Goal: Transaction & Acquisition: Obtain resource

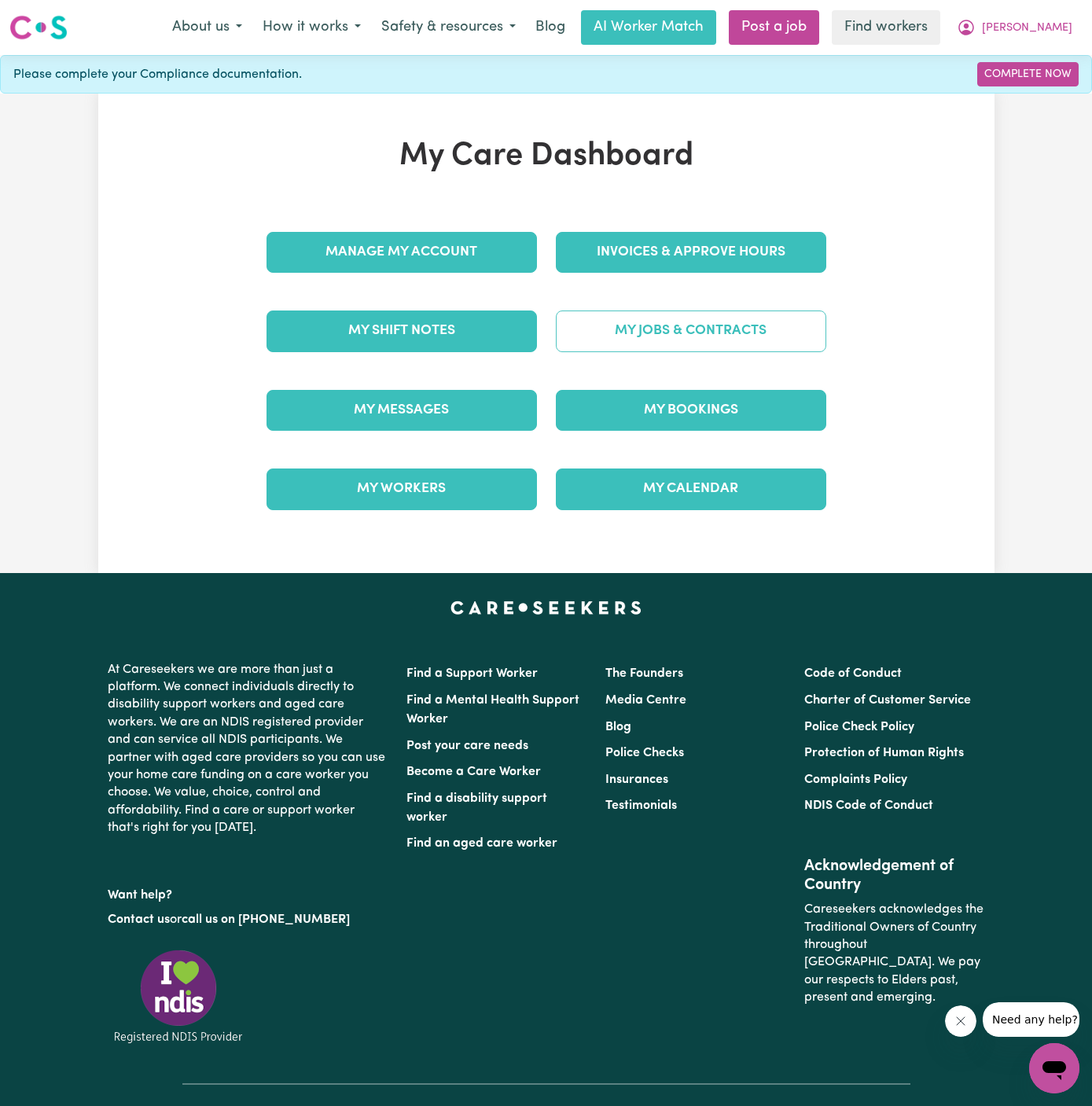
click at [741, 332] on link "My Jobs & Contracts" at bounding box center [690, 331] width 270 height 41
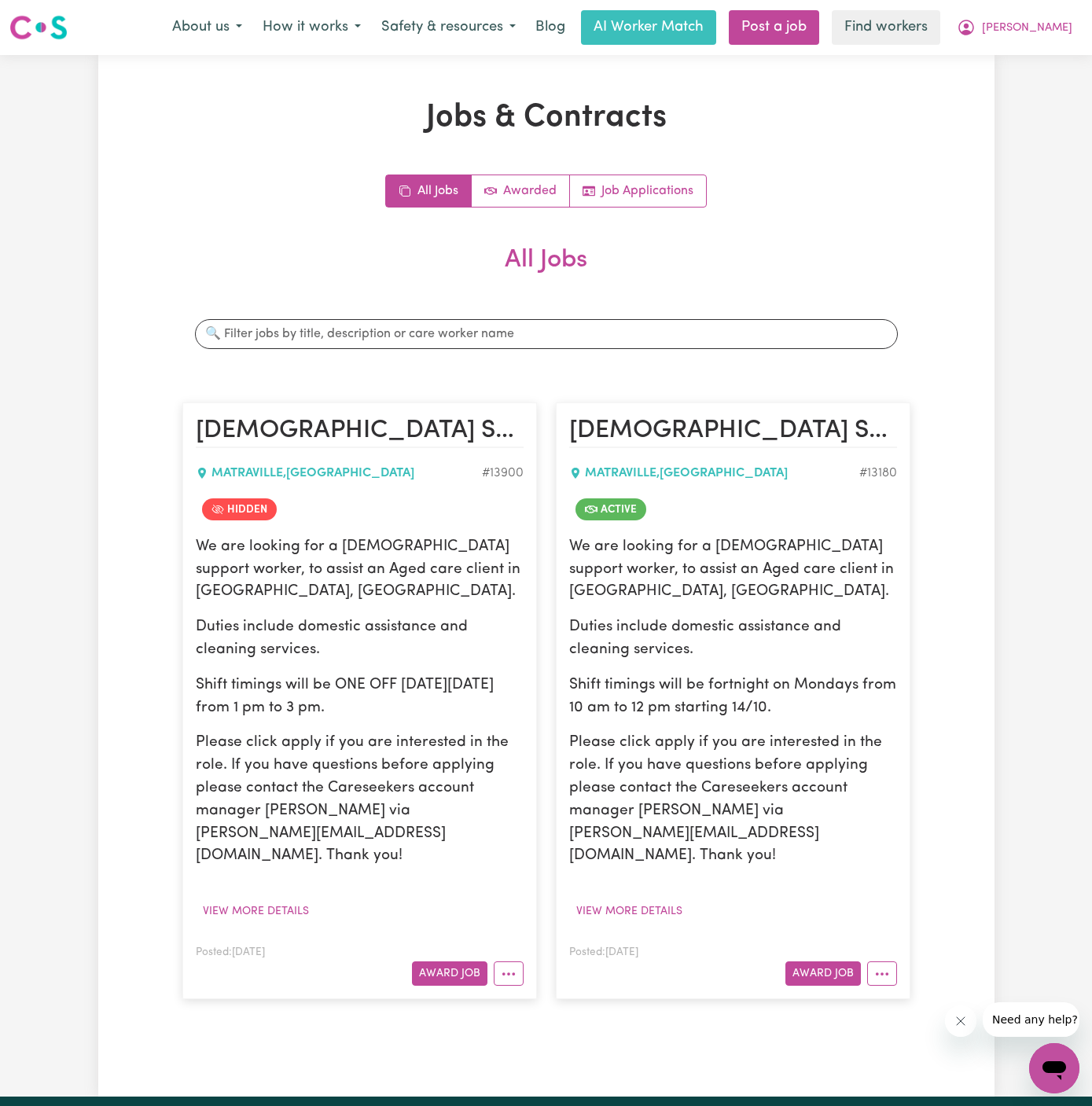
scroll to position [17, 0]
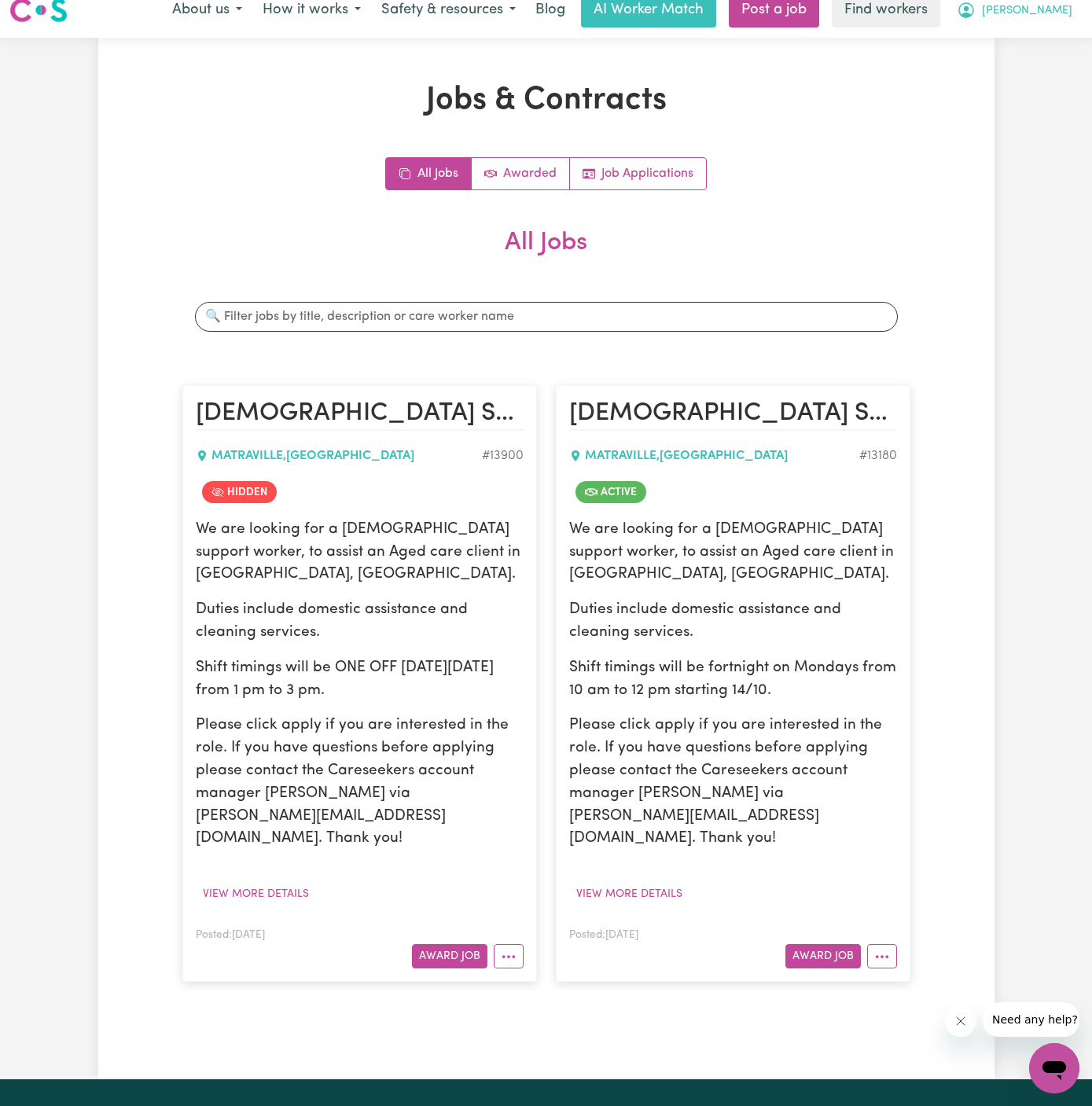
click at [1059, 3] on span "[PERSON_NAME]" at bounding box center [1027, 11] width 91 height 17
click at [1056, 36] on link "My Dashboard" at bounding box center [1020, 43] width 125 height 30
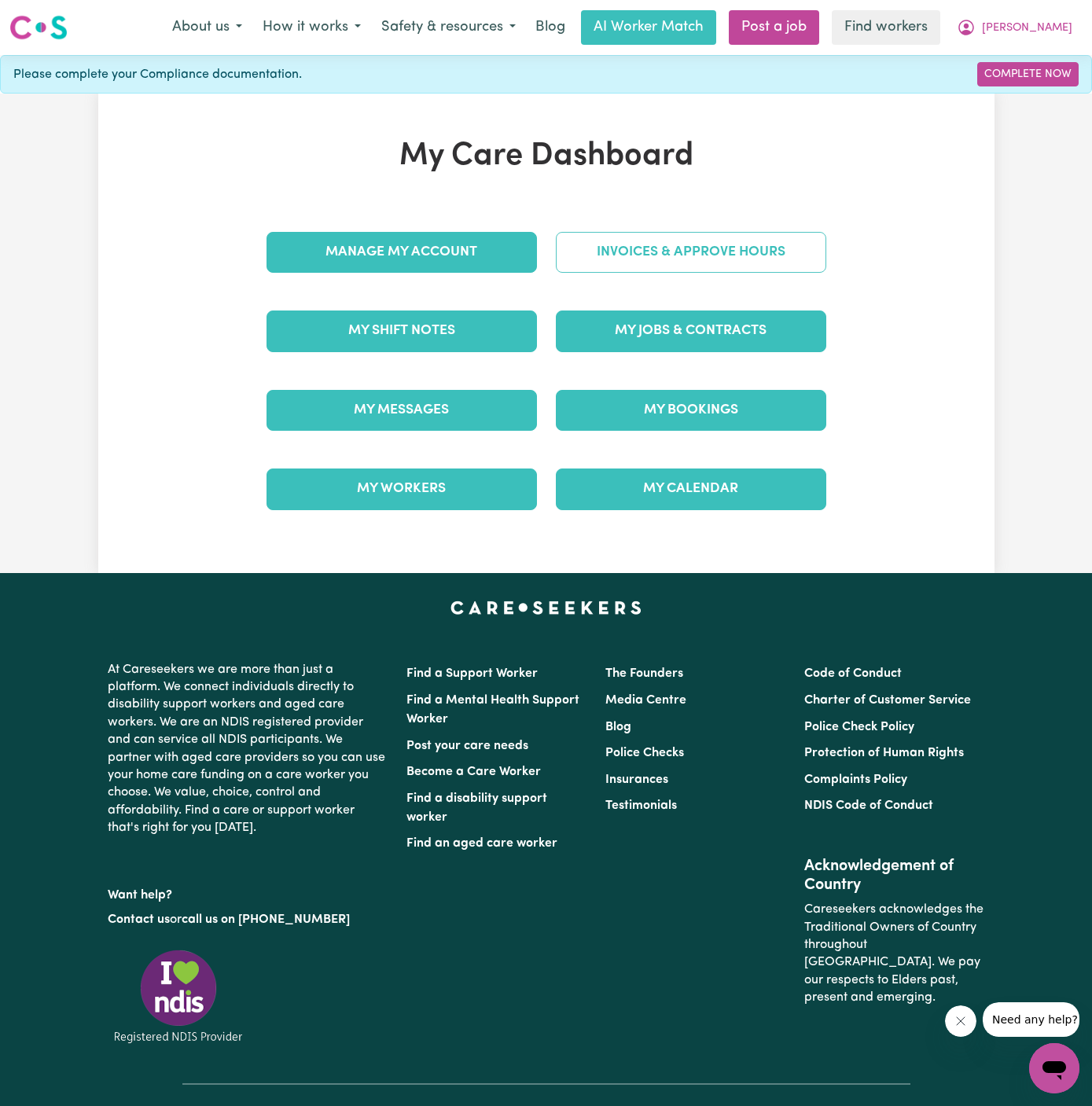
click at [727, 266] on link "Invoices & Approve Hours" at bounding box center [690, 252] width 270 height 41
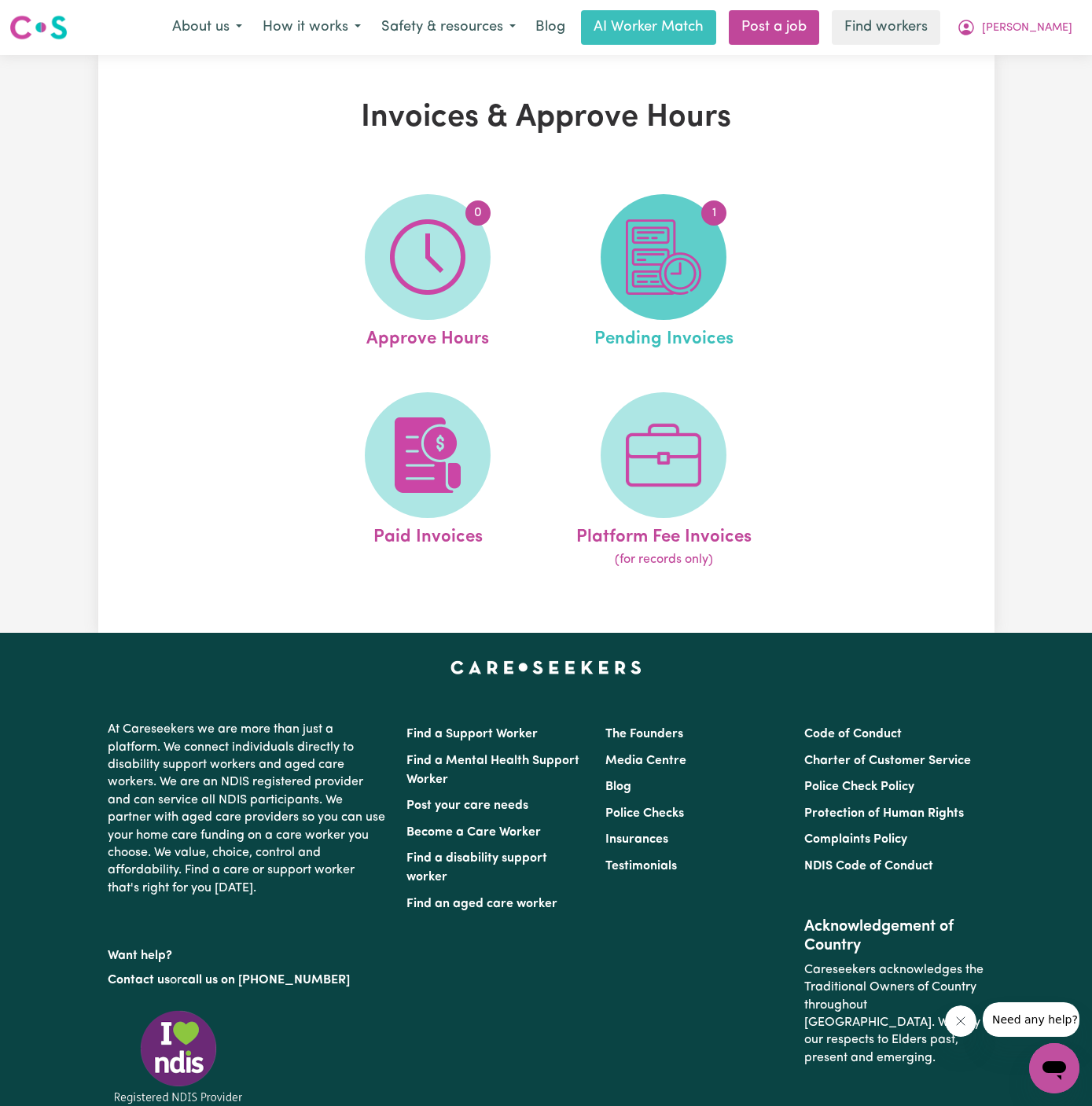
click at [722, 249] on span "1" at bounding box center [663, 257] width 126 height 126
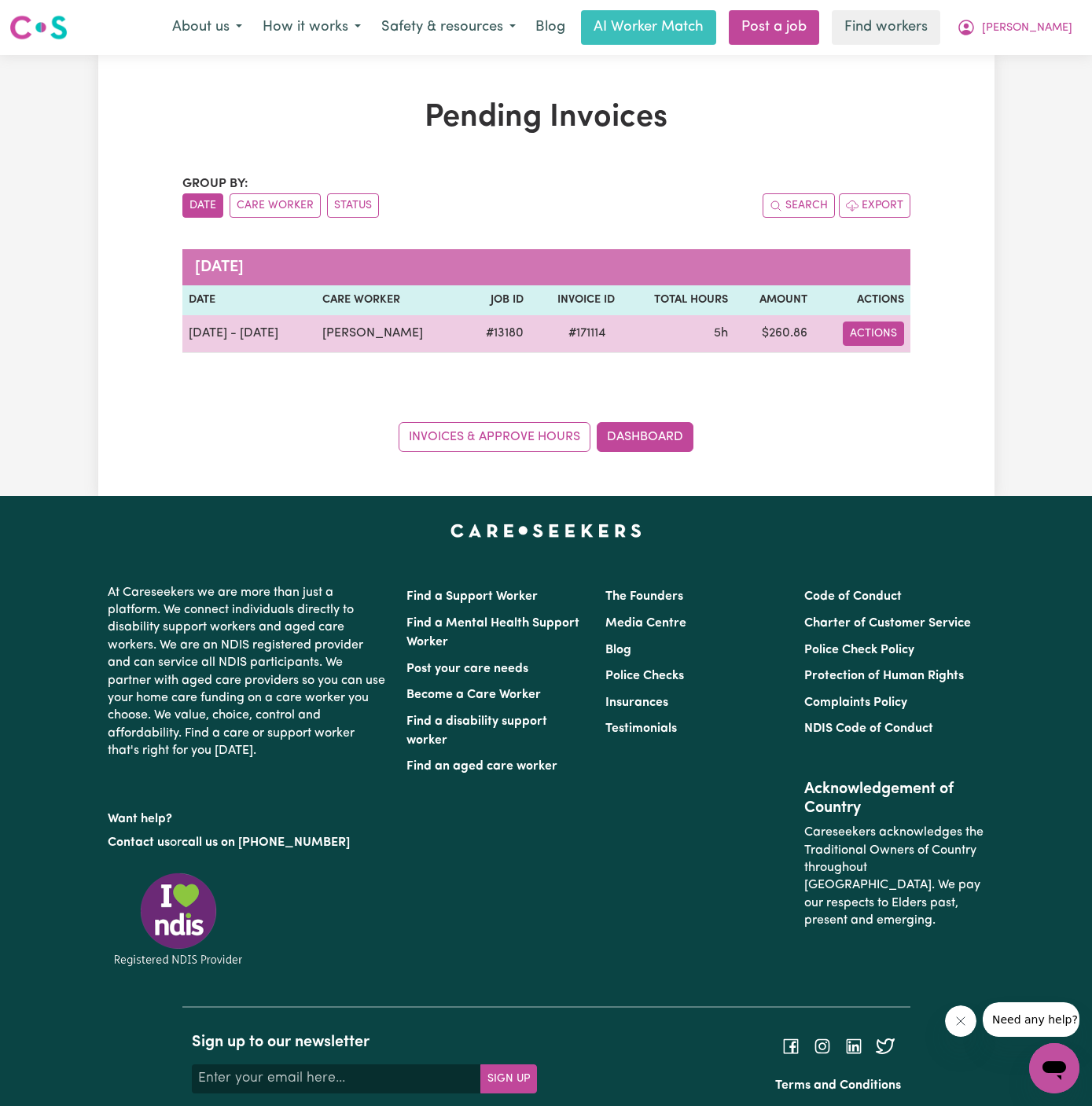
click at [879, 340] on button "Actions" at bounding box center [873, 334] width 61 height 25
click at [954, 359] on link "Download Invoice" at bounding box center [907, 369] width 144 height 31
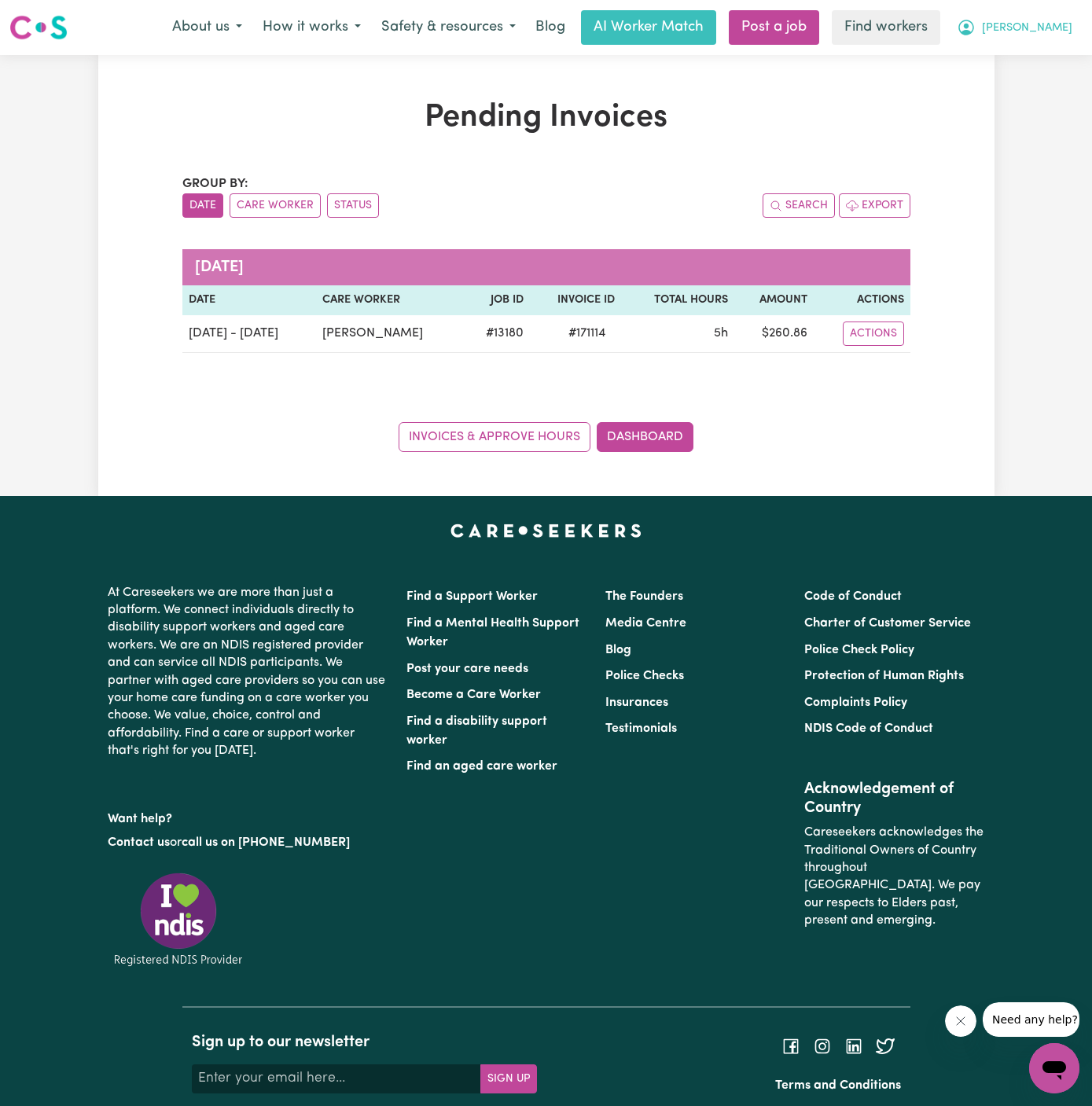
click at [1073, 25] on button "[PERSON_NAME]" at bounding box center [1015, 27] width 136 height 33
click at [1065, 50] on link "My Dashboard" at bounding box center [1020, 61] width 125 height 30
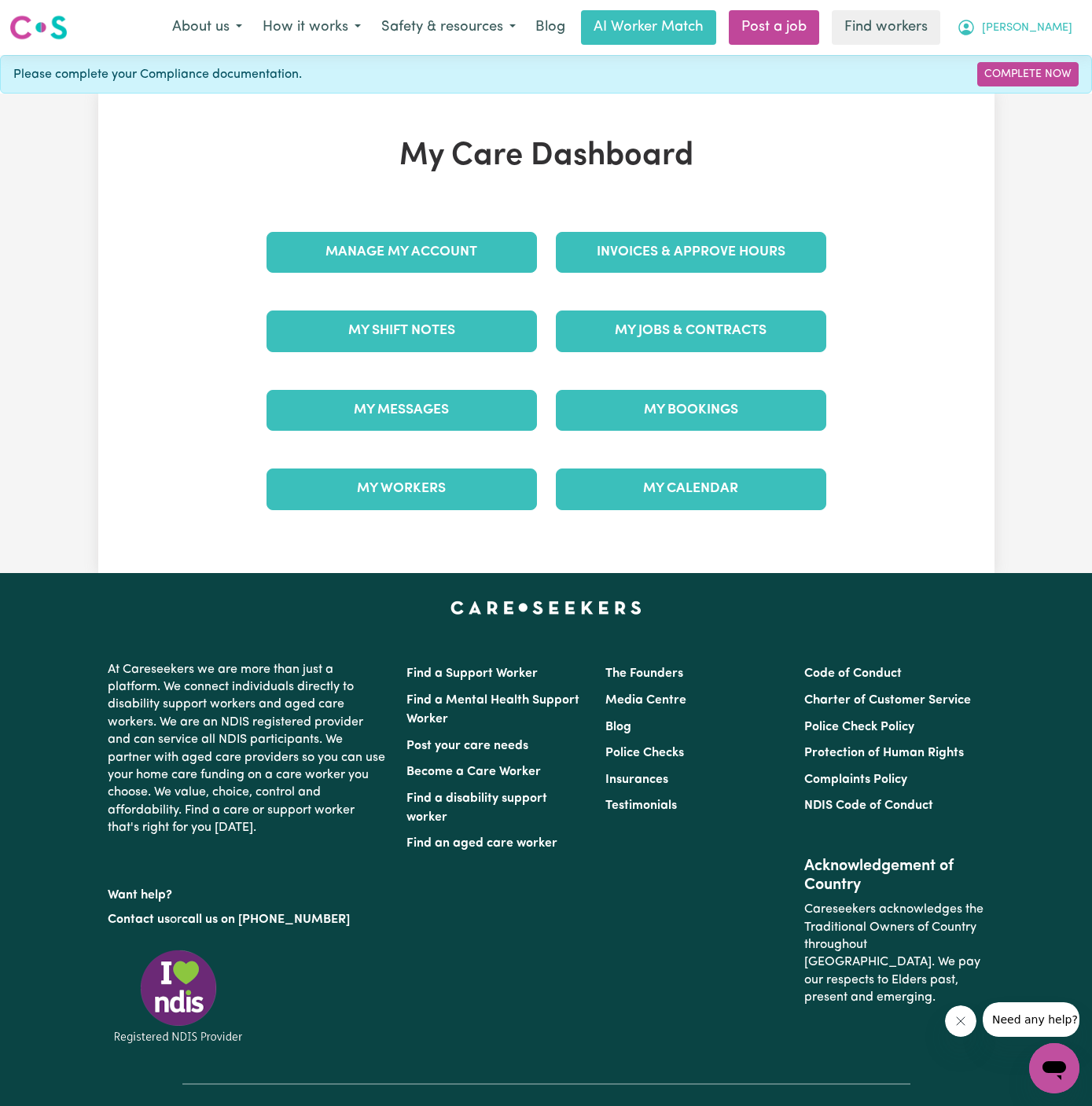
click at [1065, 24] on span "[PERSON_NAME]" at bounding box center [1027, 28] width 91 height 17
click at [1057, 85] on link "Logout" at bounding box center [1020, 90] width 125 height 30
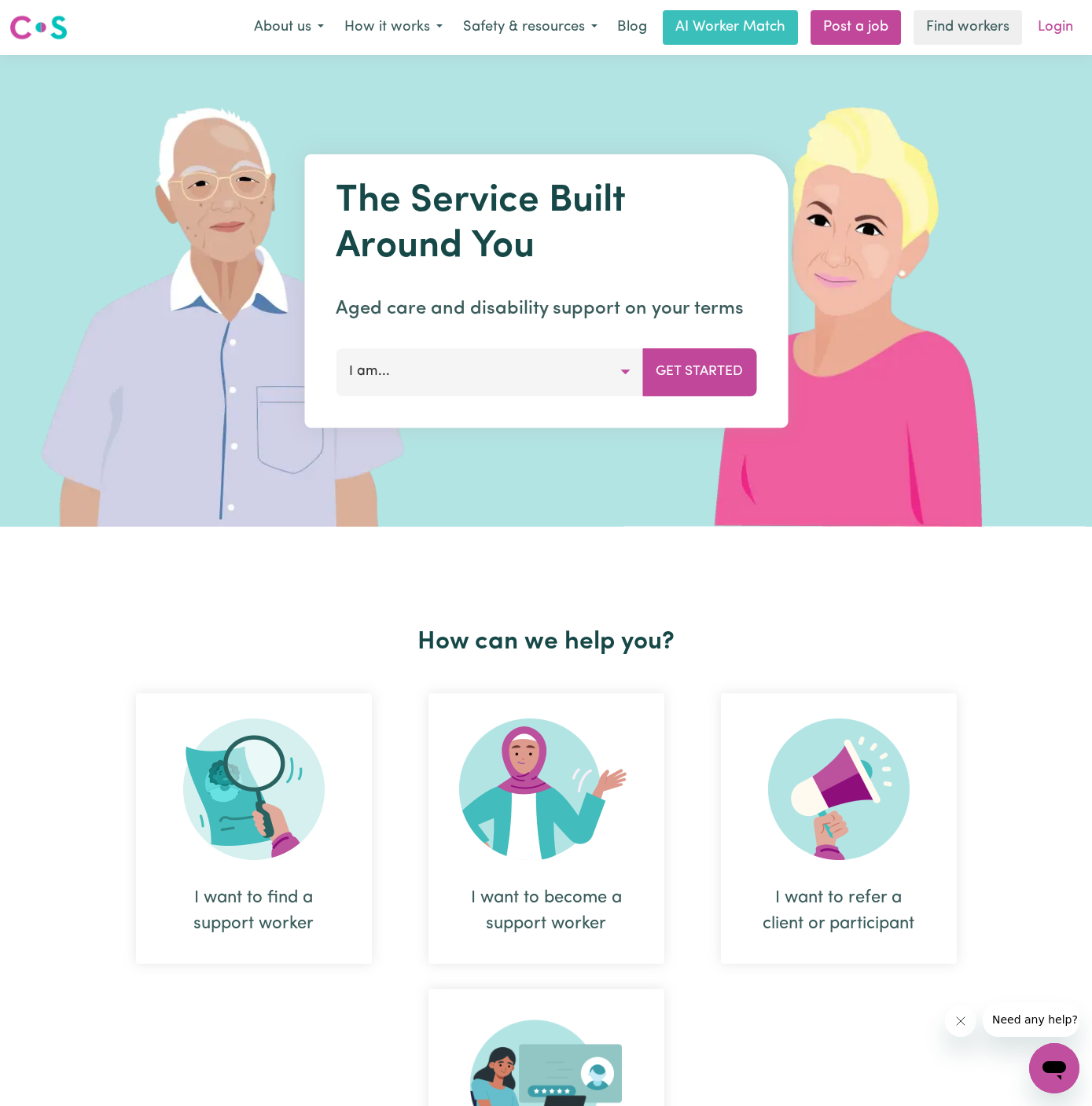
click at [1058, 30] on link "Login" at bounding box center [1056, 27] width 54 height 35
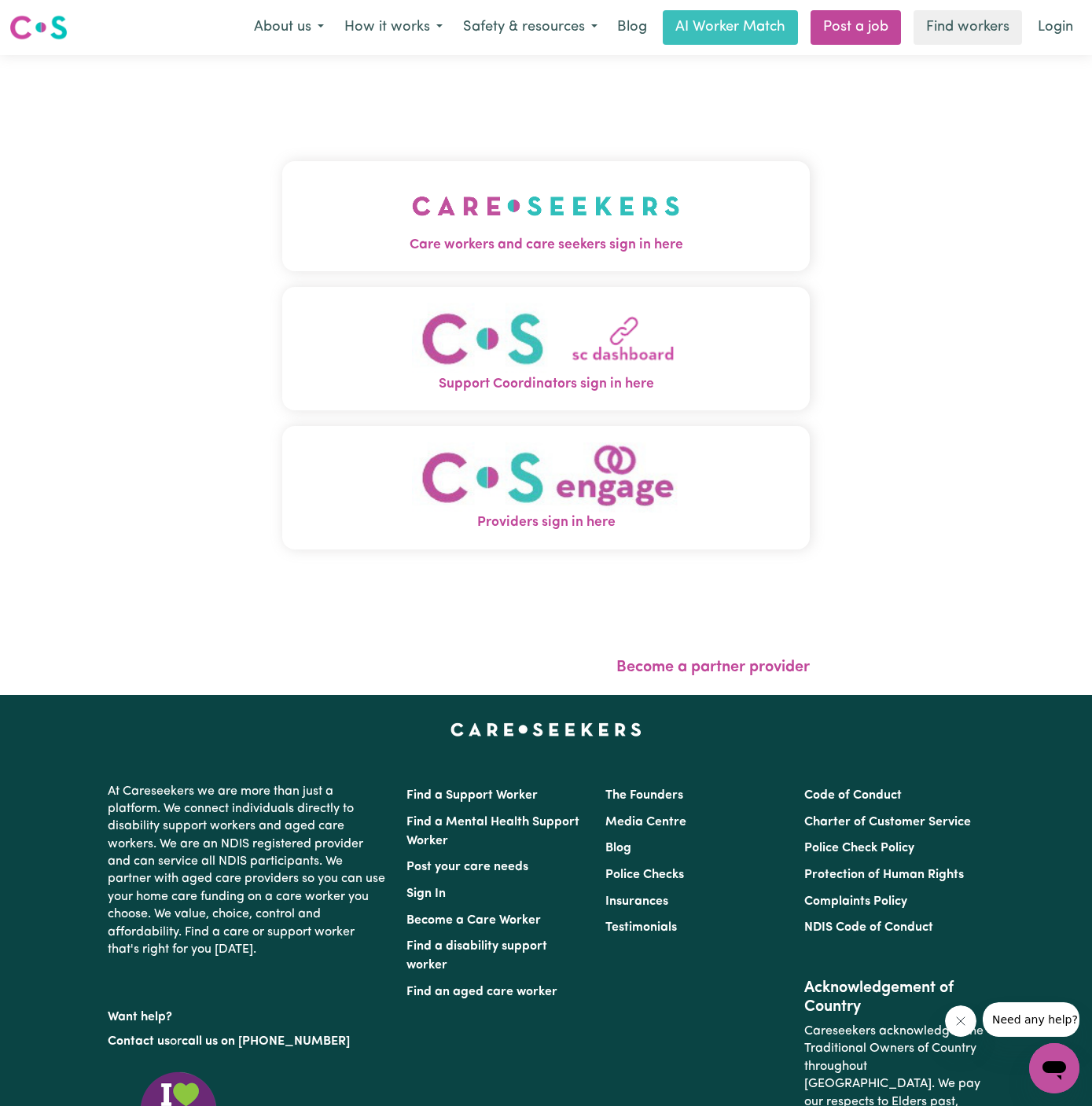
click at [534, 204] on img "Care workers and care seekers sign in here" at bounding box center [546, 206] width 269 height 58
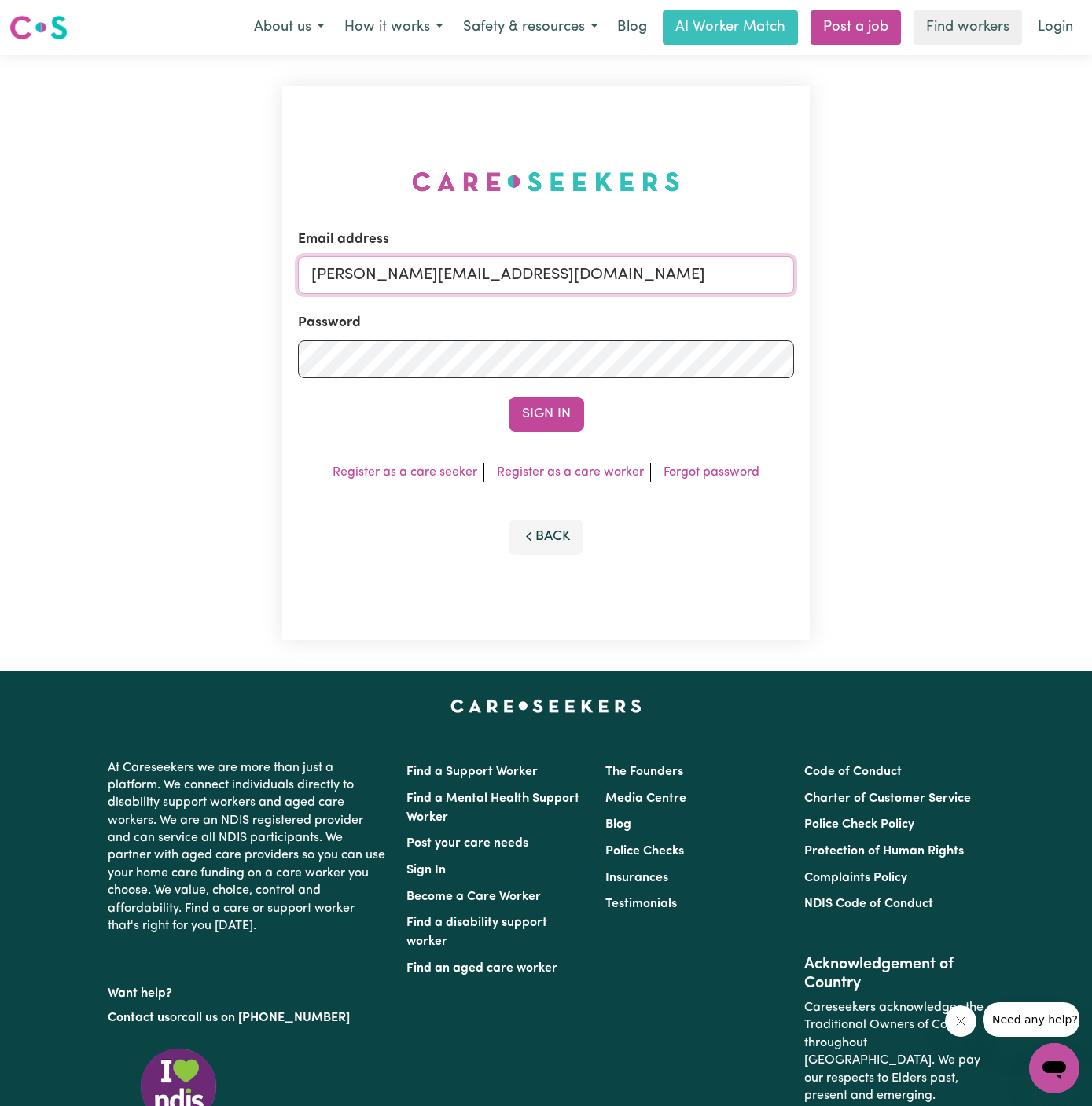
click at [638, 276] on input "[PERSON_NAME][EMAIL_ADDRESS][DOMAIN_NAME]" at bounding box center [546, 275] width 496 height 38
drag, startPoint x: 392, startPoint y: 279, endPoint x: 873, endPoint y: 278, distance: 481.0
click at [873, 278] on div "Email address superuser~[EMAIL_ADDRESS][DOMAIN_NAME] Password Sign In Register …" at bounding box center [546, 363] width 1092 height 617
type input "[EMAIL_ADDRESS][PERSON_NAME][DOMAIN_NAME]"
click at [509, 397] on button "Sign In" at bounding box center [546, 414] width 75 height 35
